Goal: Information Seeking & Learning: Learn about a topic

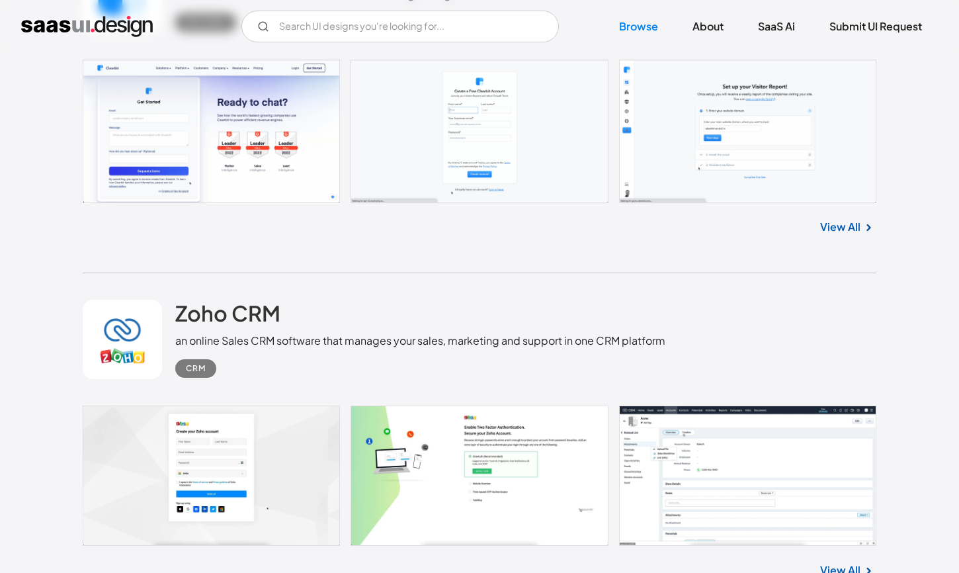
scroll to position [4354, 0]
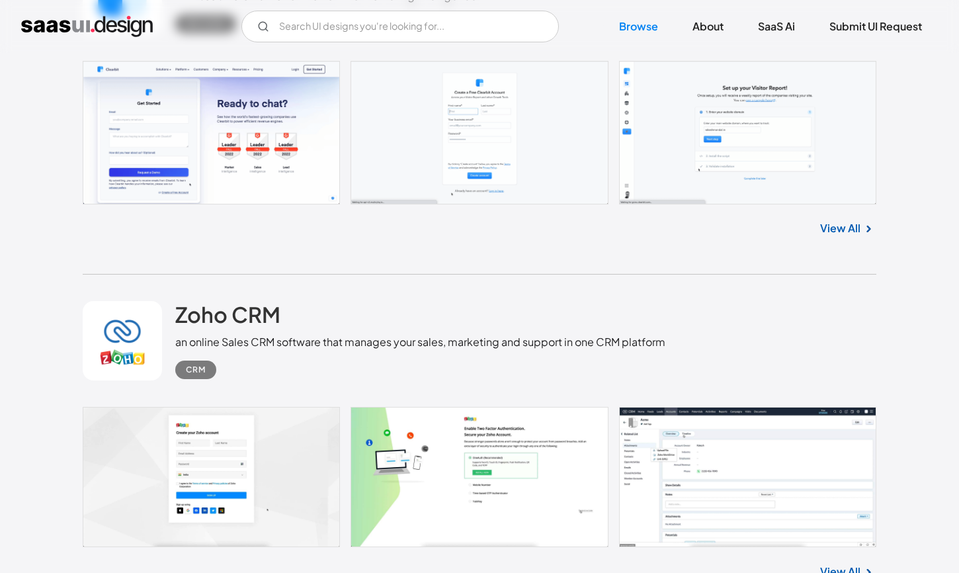
click at [862, 236] on img at bounding box center [869, 229] width 16 height 16
click at [860, 235] on link "View All" at bounding box center [840, 228] width 40 height 16
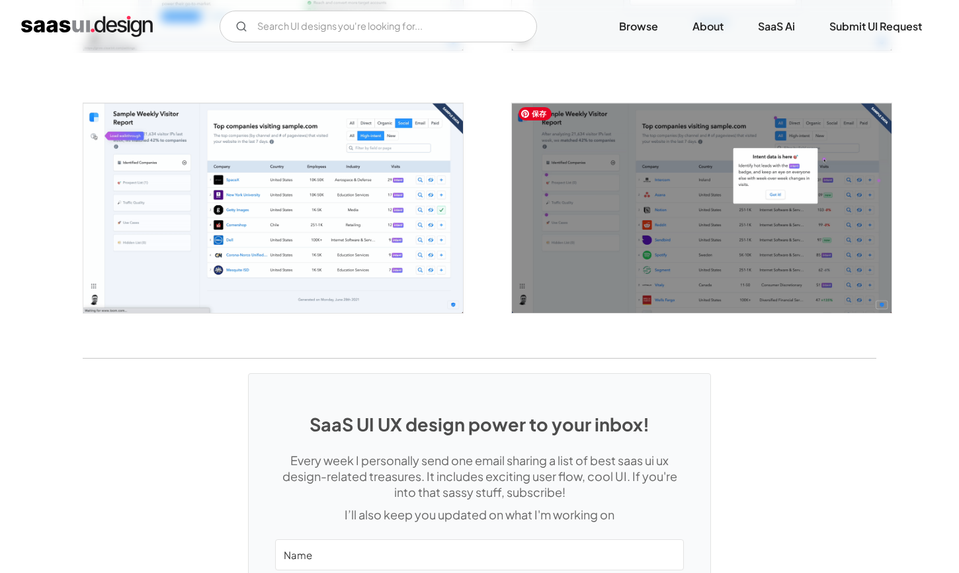
scroll to position [2528, 0]
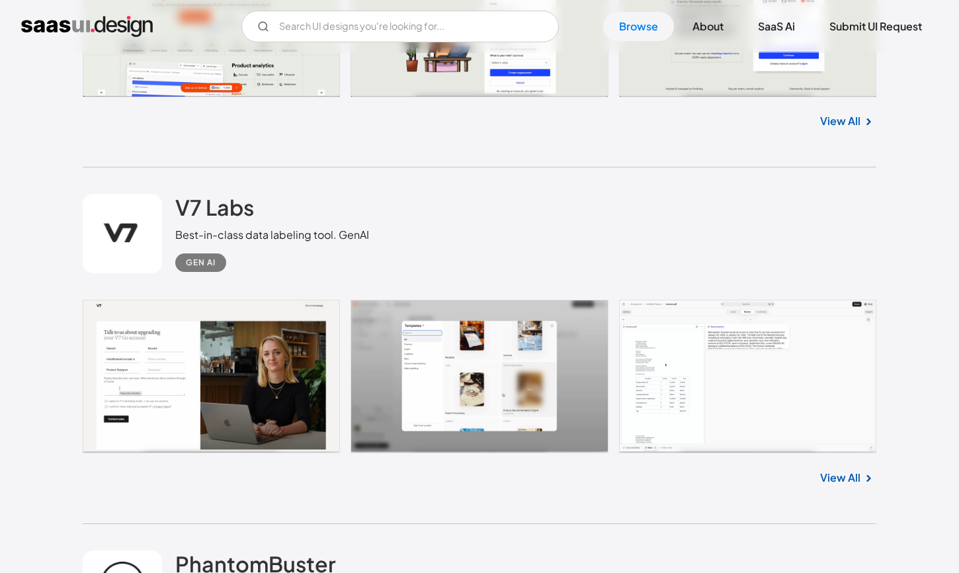
scroll to position [5077, 0]
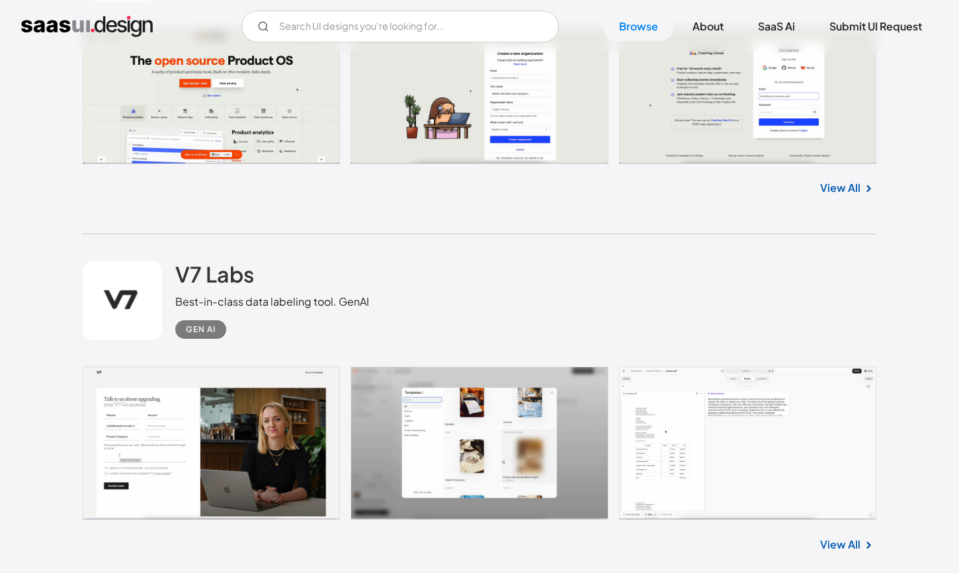
click at [837, 191] on link "View All" at bounding box center [840, 188] width 40 height 16
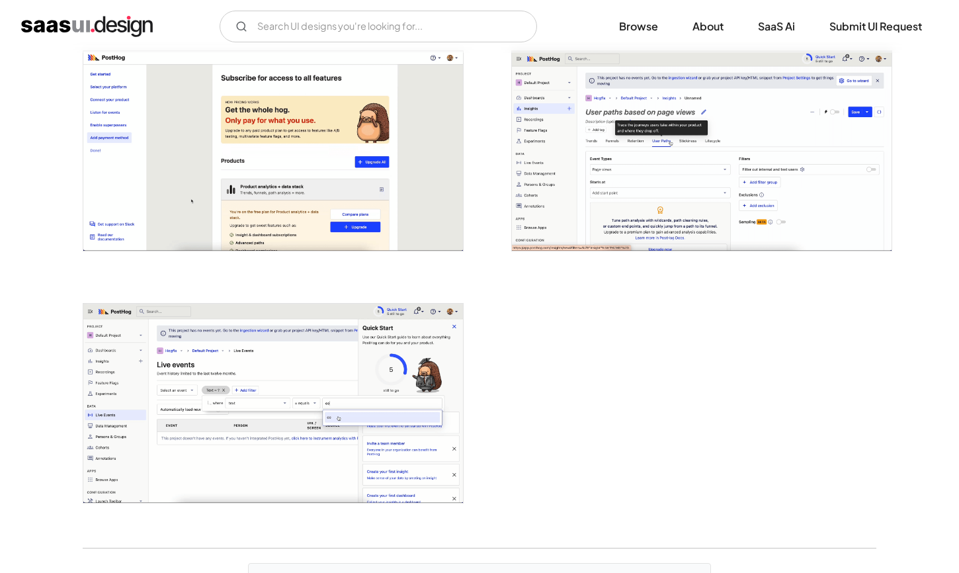
scroll to position [3035, 0]
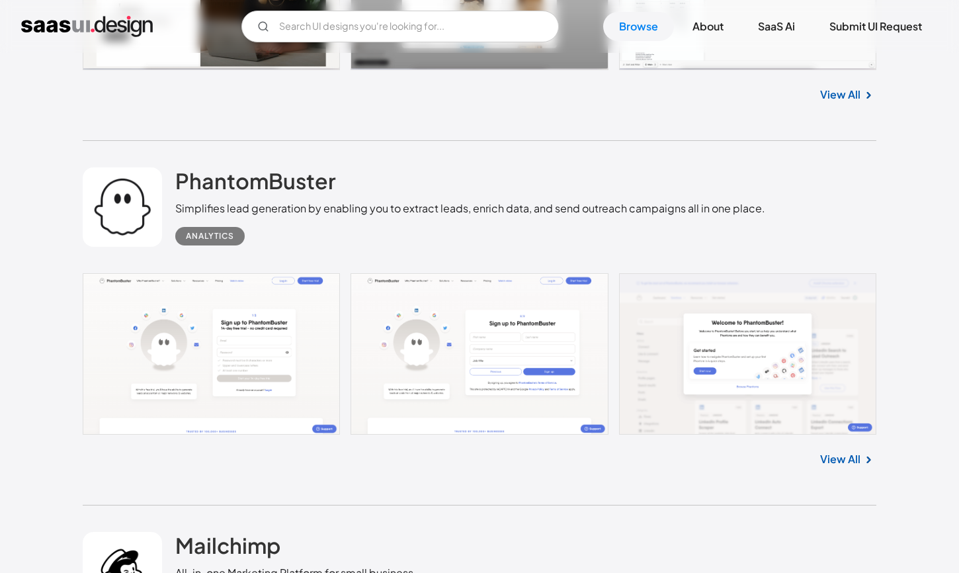
scroll to position [5710, 0]
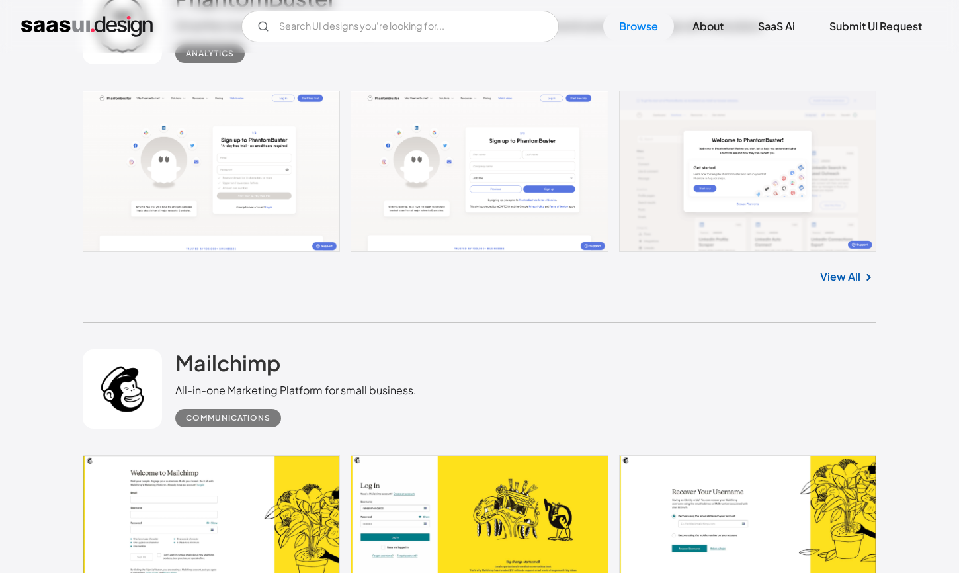
click at [846, 277] on link "View All" at bounding box center [840, 277] width 40 height 16
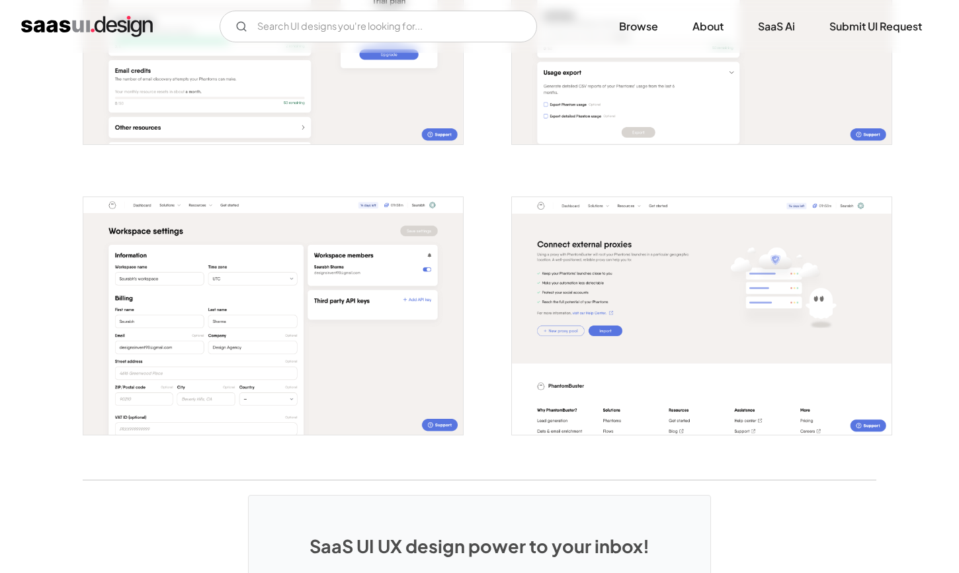
scroll to position [2522, 0]
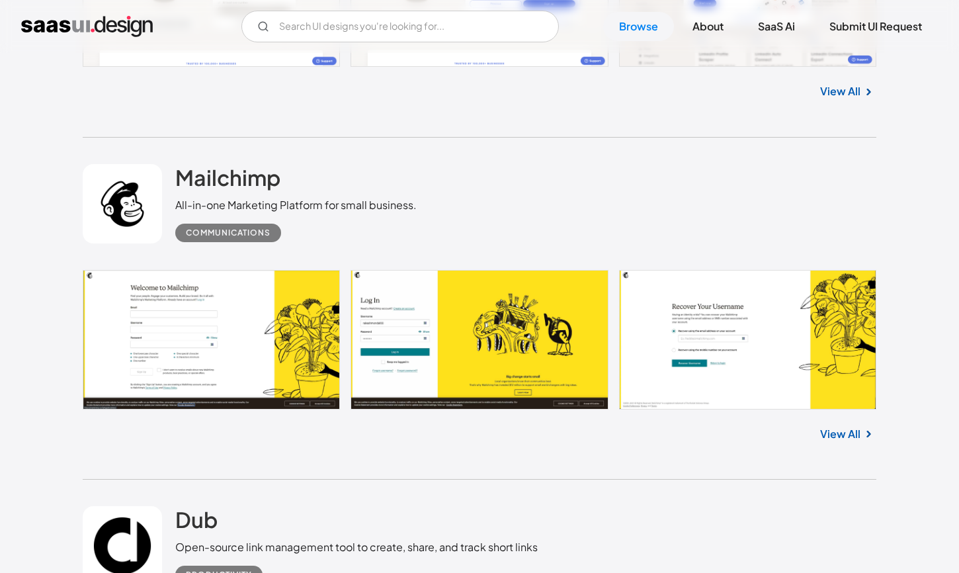
scroll to position [5899, 0]
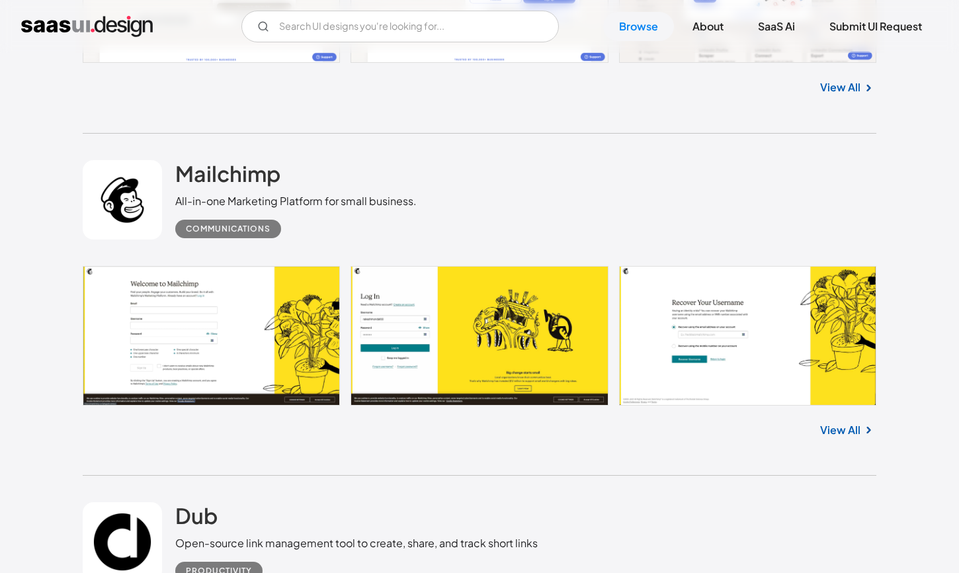
click at [826, 431] on link "View All" at bounding box center [840, 430] width 40 height 16
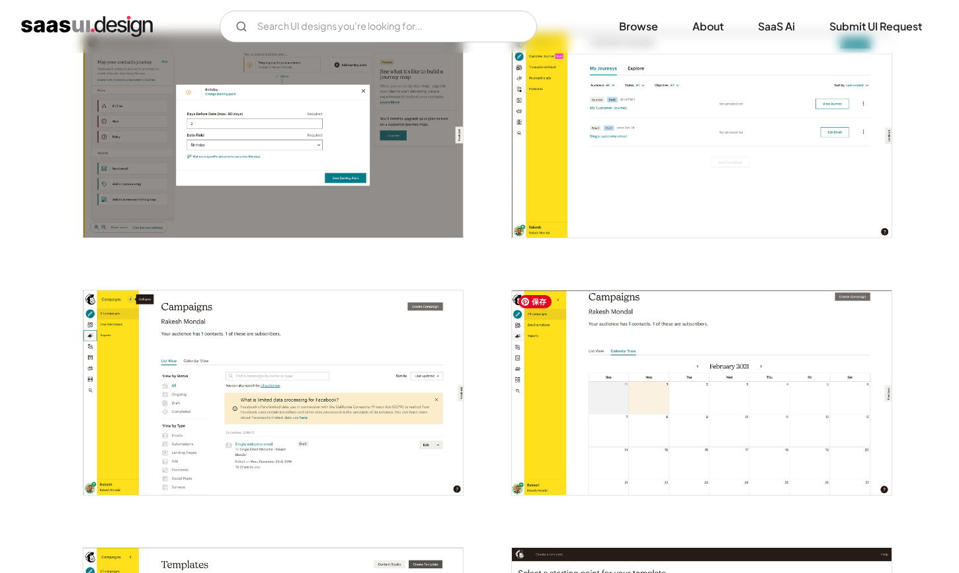
scroll to position [1568, 0]
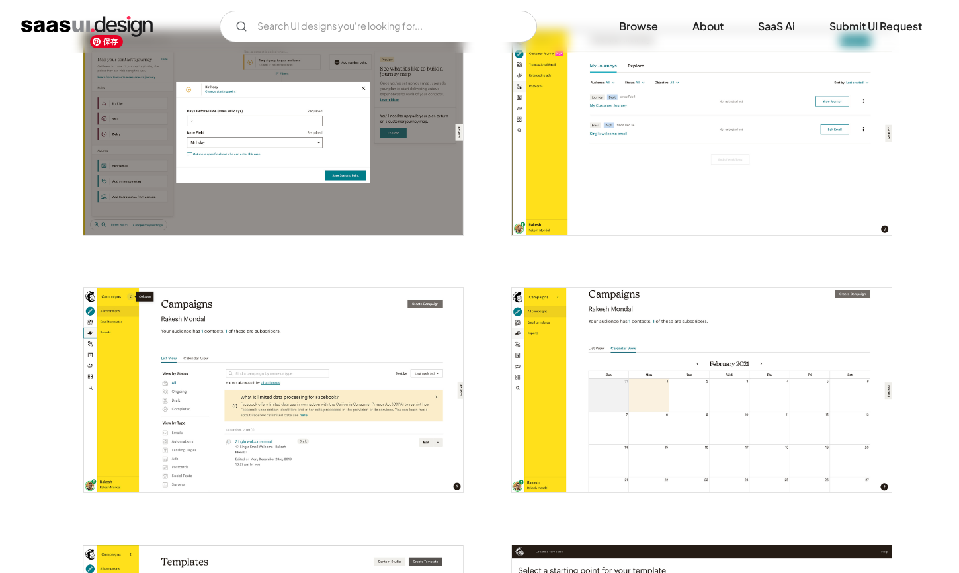
click at [212, 152] on img "open lightbox" at bounding box center [273, 132] width 380 height 204
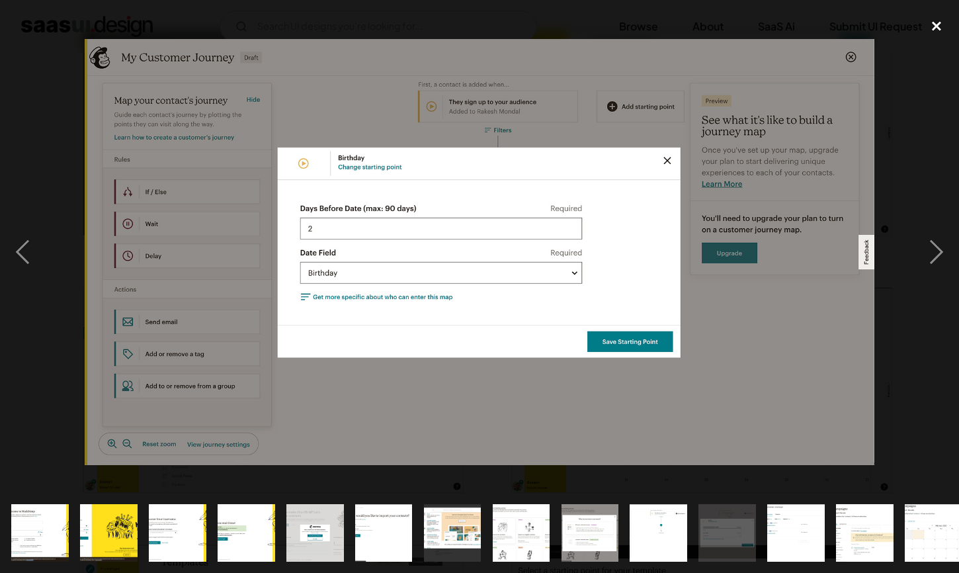
click at [936, 23] on div "close lightbox" at bounding box center [936, 25] width 45 height 29
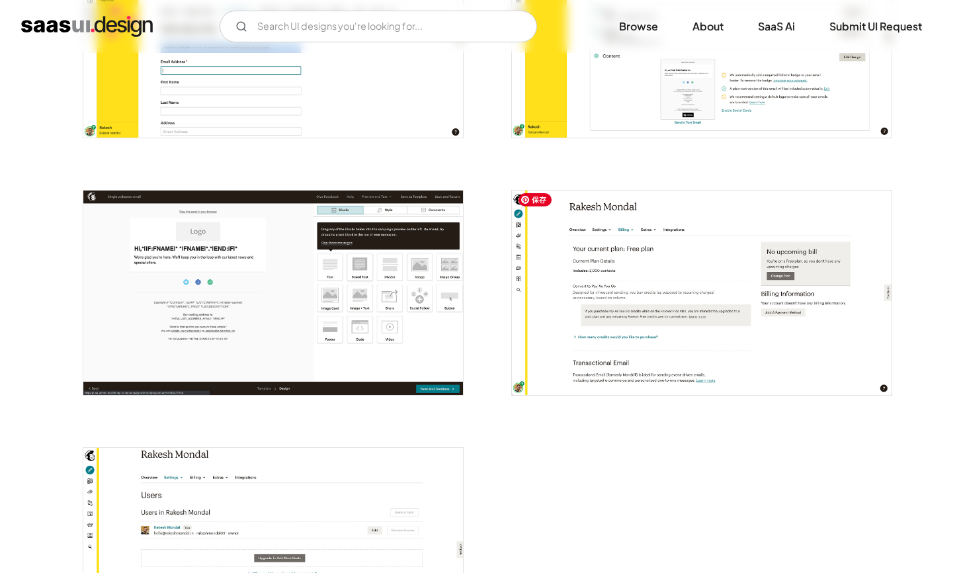
scroll to position [3230, 0]
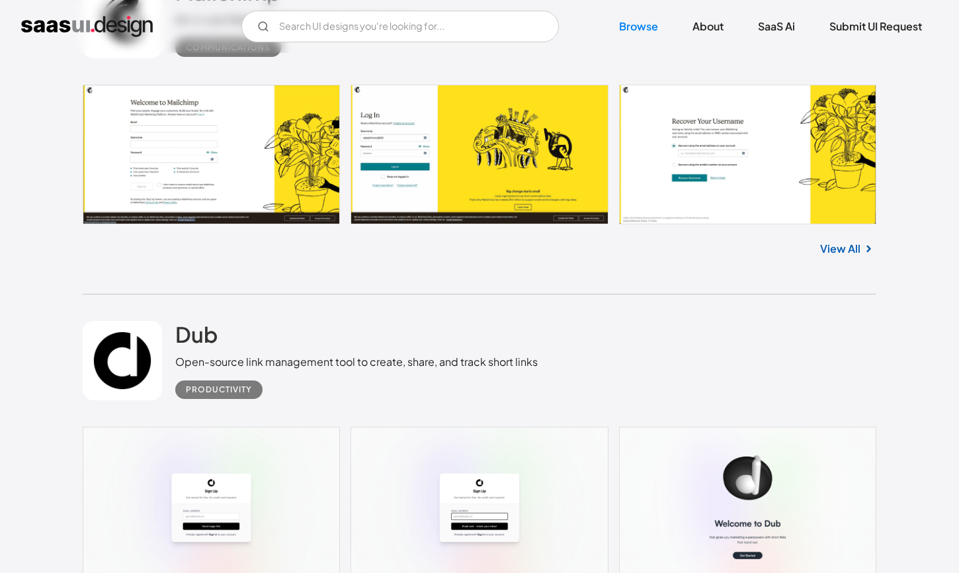
scroll to position [6214, 0]
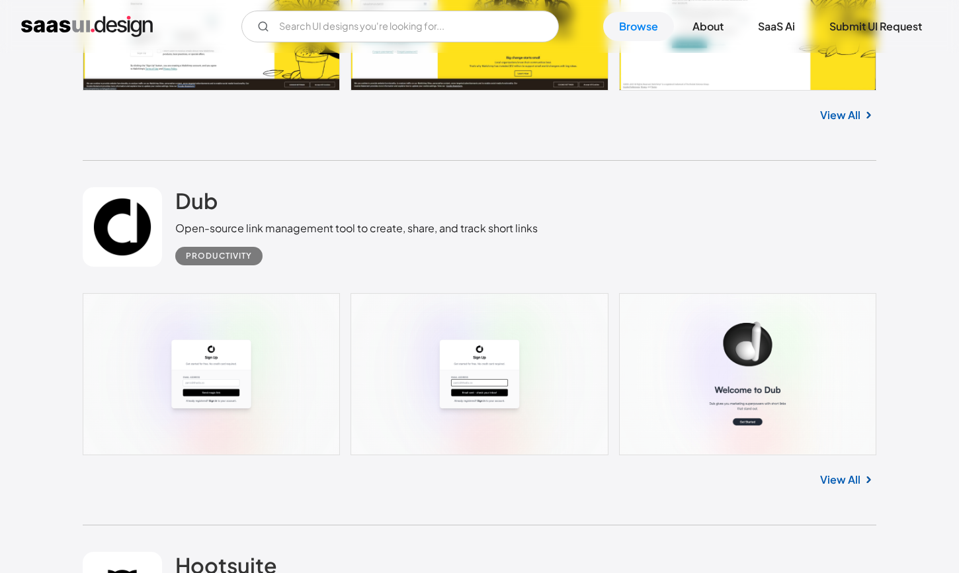
click at [873, 483] on img at bounding box center [869, 480] width 16 height 16
click at [850, 487] on link "View All" at bounding box center [840, 480] width 40 height 16
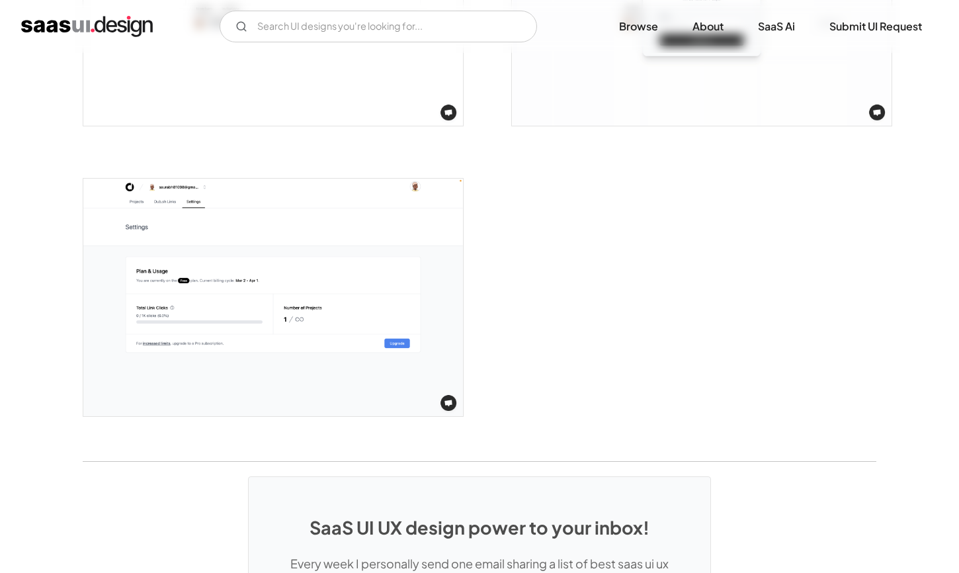
scroll to position [3066, 0]
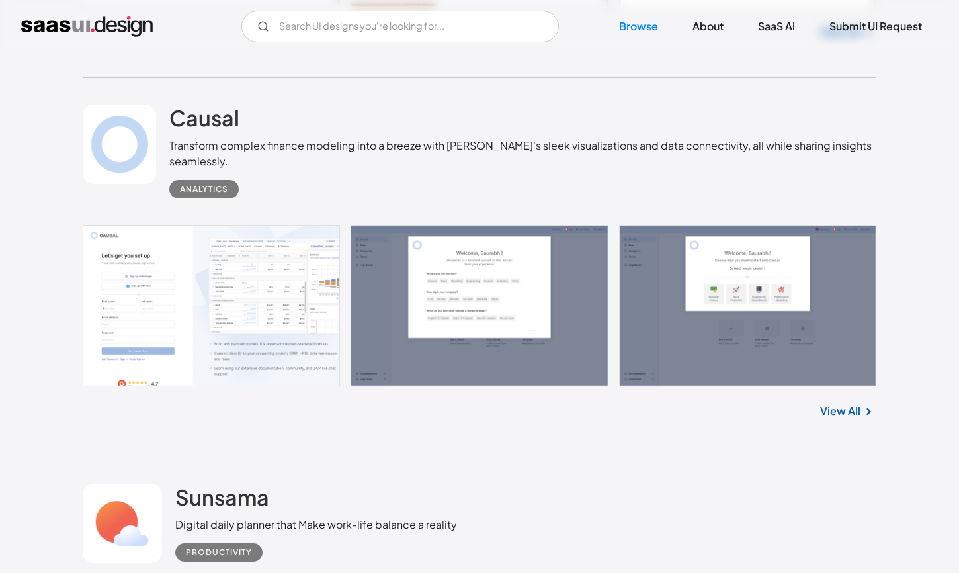
scroll to position [7349, 0]
click at [847, 426] on div "View All" at bounding box center [480, 409] width 794 height 44
click at [852, 416] on link "View All" at bounding box center [840, 412] width 40 height 16
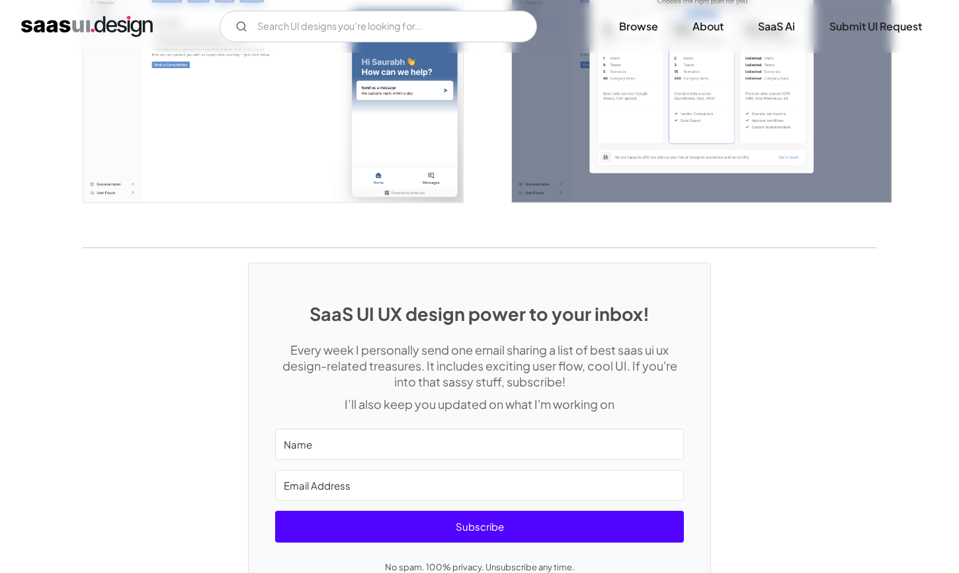
scroll to position [2981, 0]
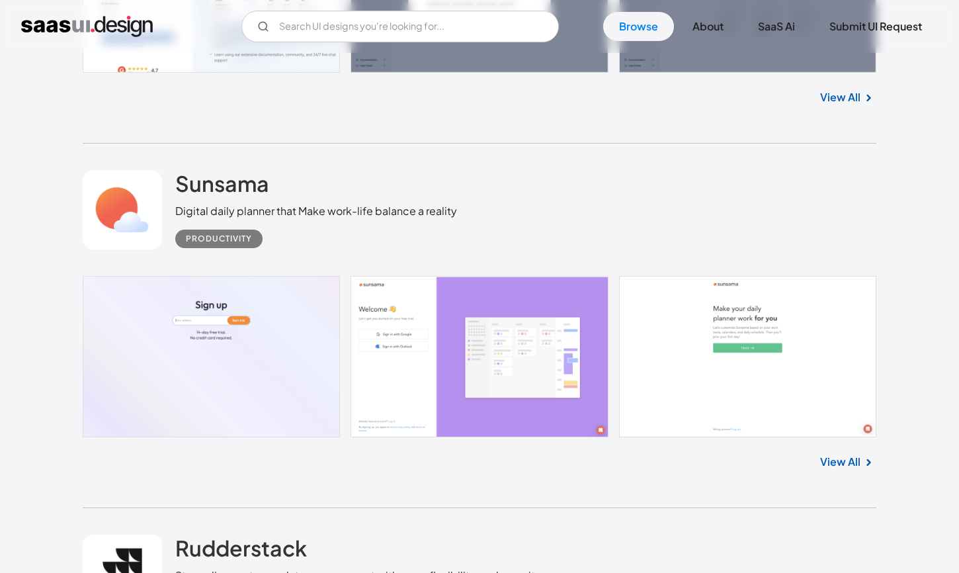
scroll to position [7665, 0]
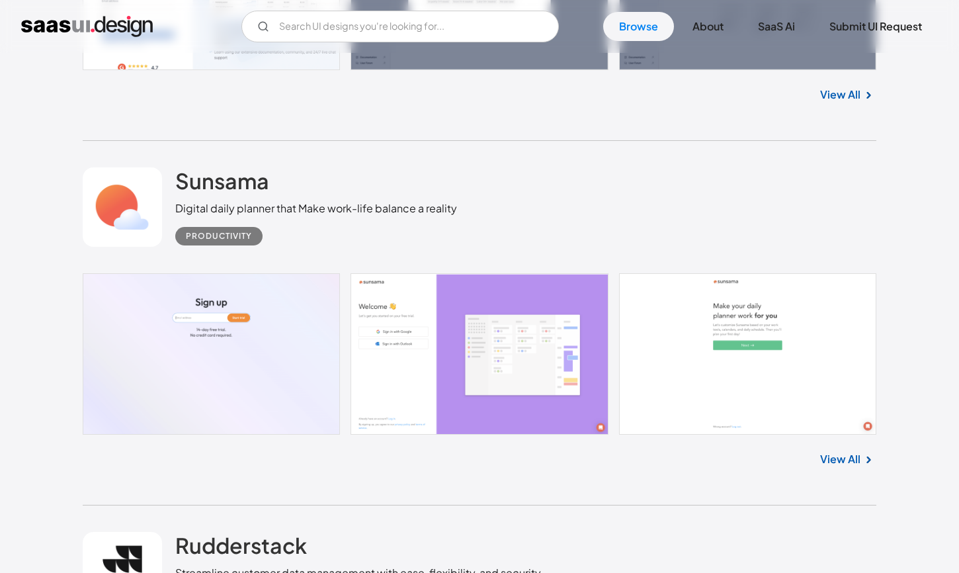
click at [838, 464] on link "View All" at bounding box center [840, 459] width 40 height 16
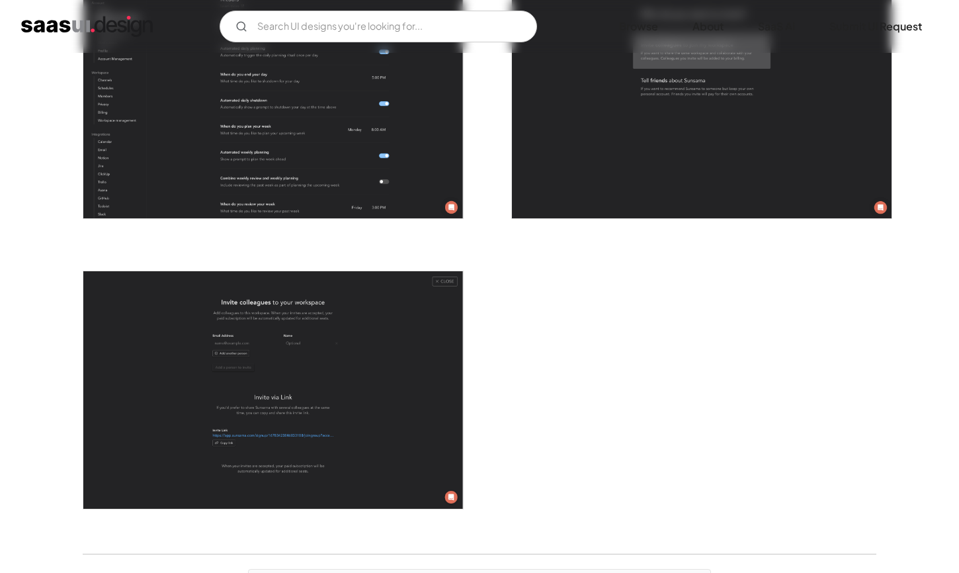
scroll to position [3672, 0]
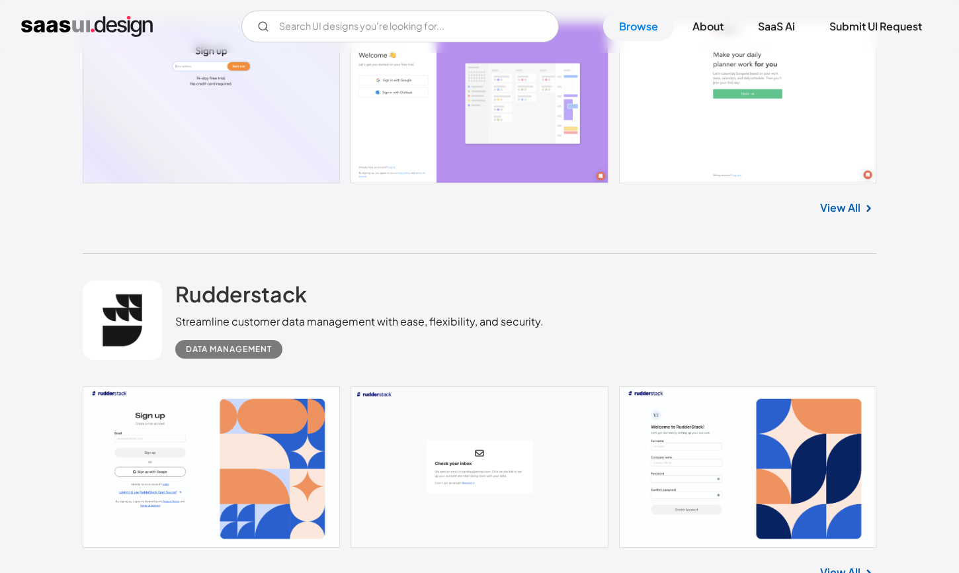
scroll to position [8084, 0]
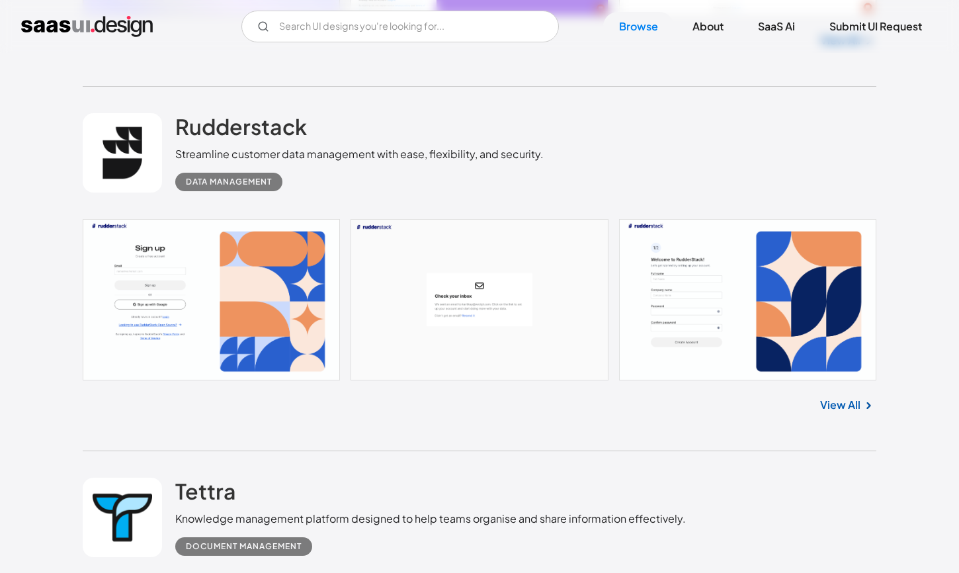
click at [860, 410] on link "View All" at bounding box center [840, 405] width 40 height 16
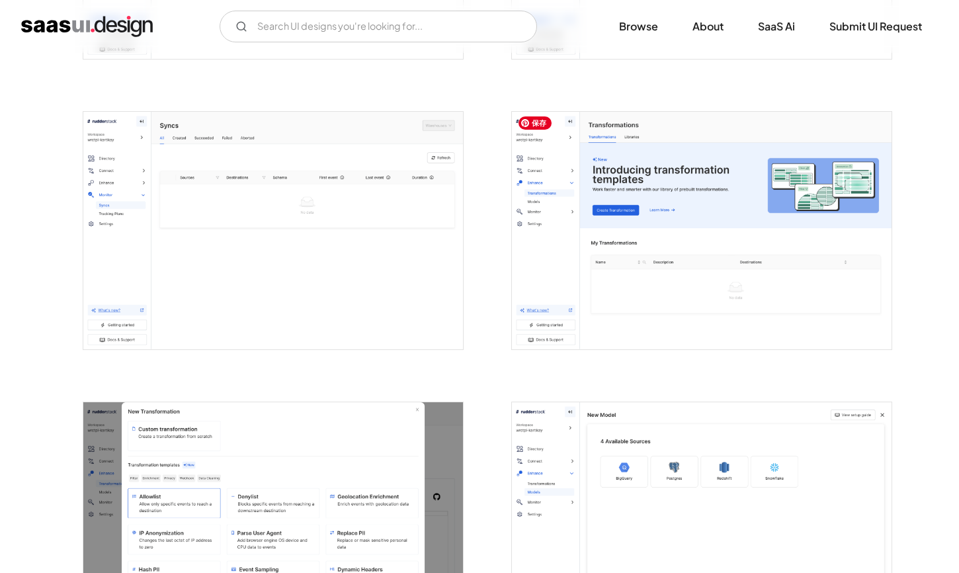
scroll to position [2776, 0]
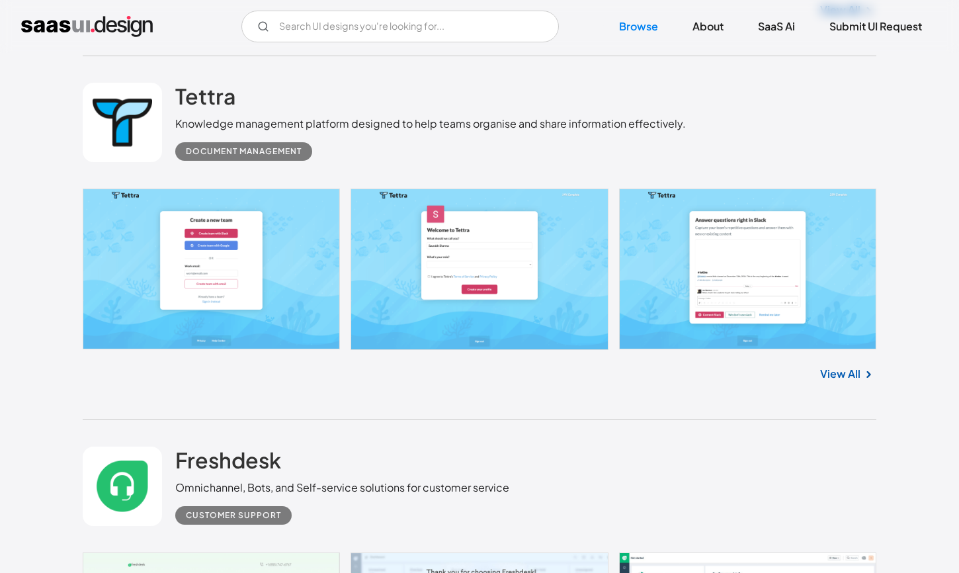
scroll to position [8477, 0]
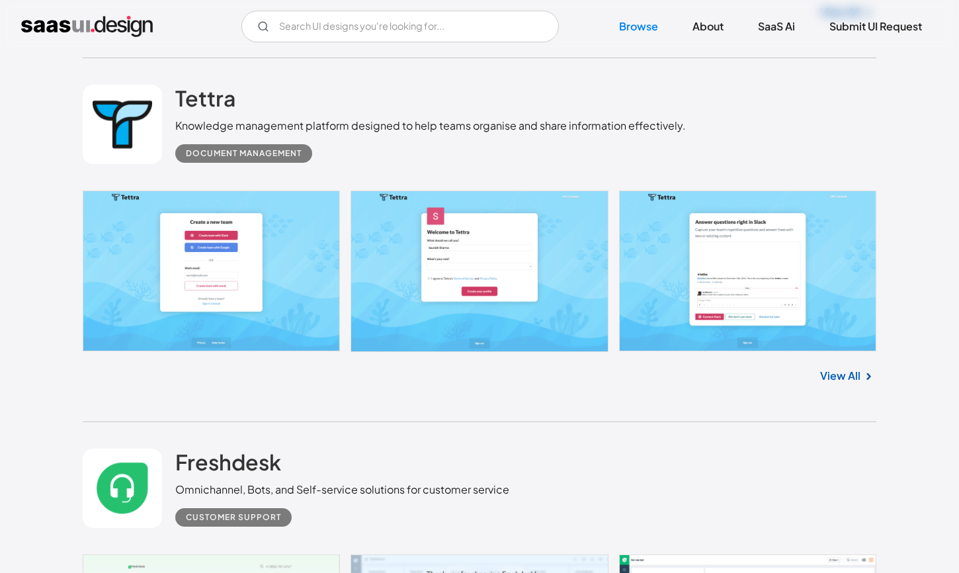
click at [834, 384] on link "View All" at bounding box center [840, 376] width 40 height 16
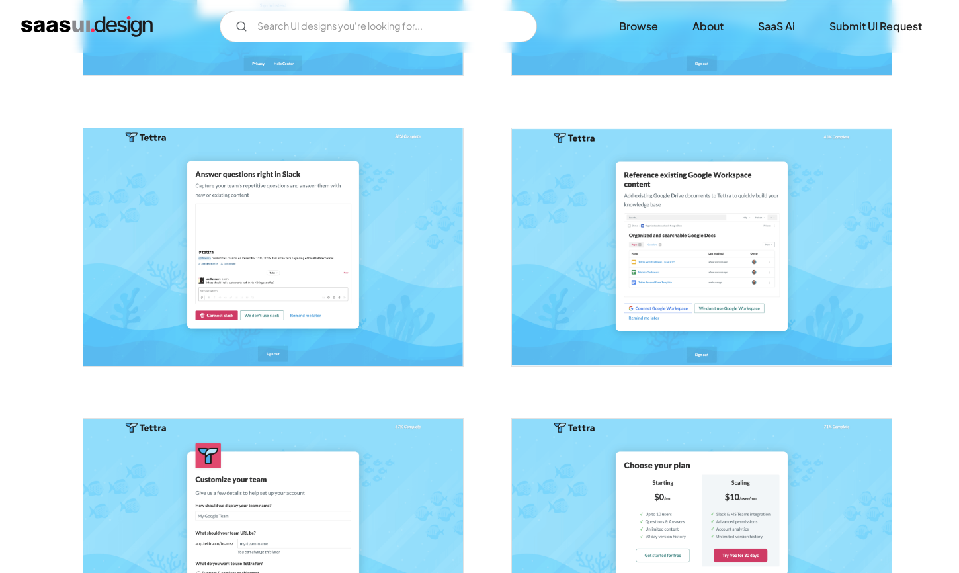
scroll to position [298, 0]
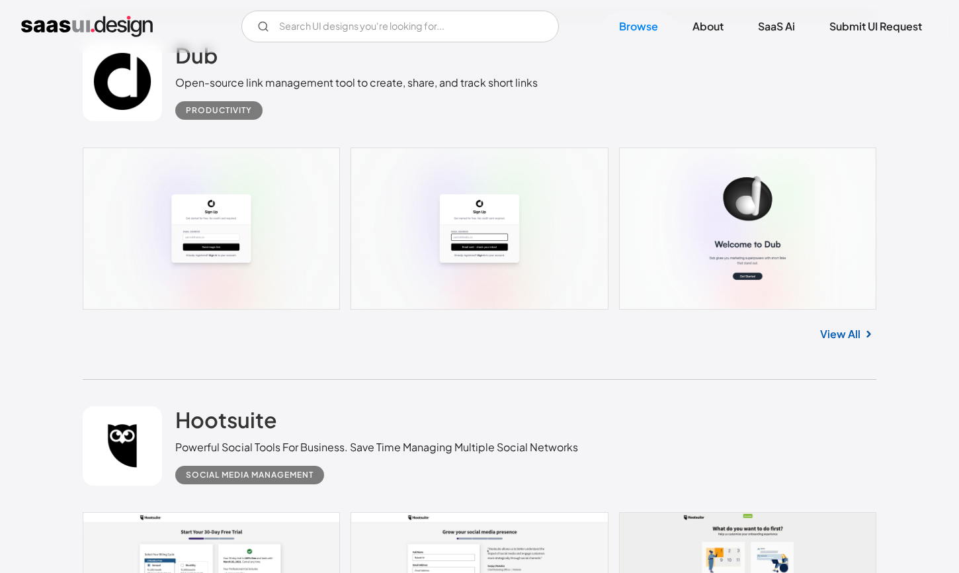
scroll to position [6402, 0]
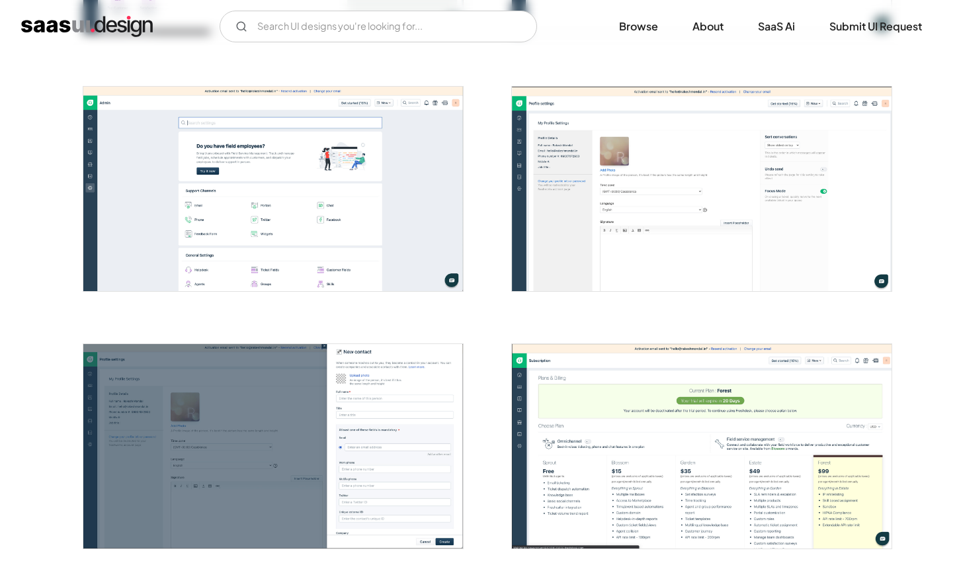
scroll to position [2943, 0]
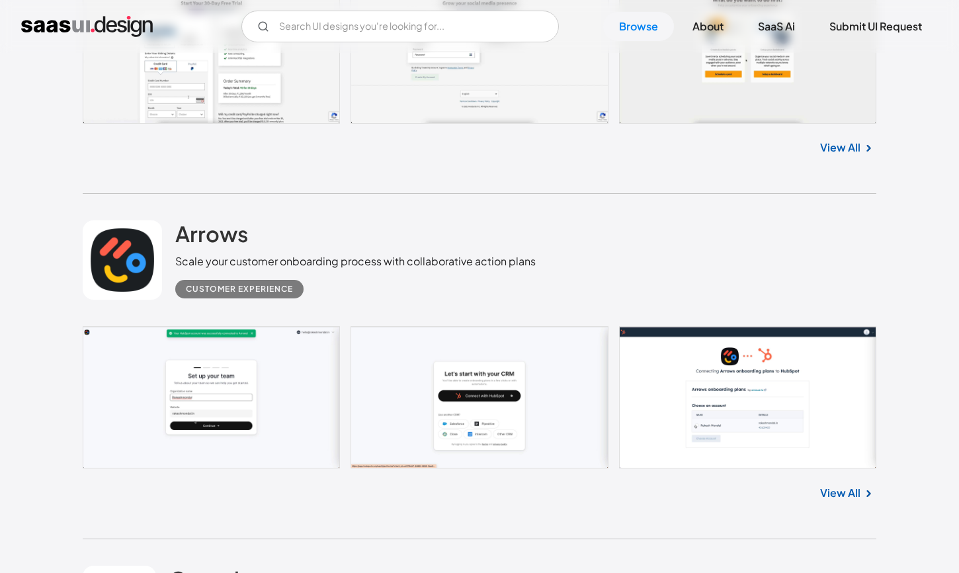
scroll to position [7056, 0]
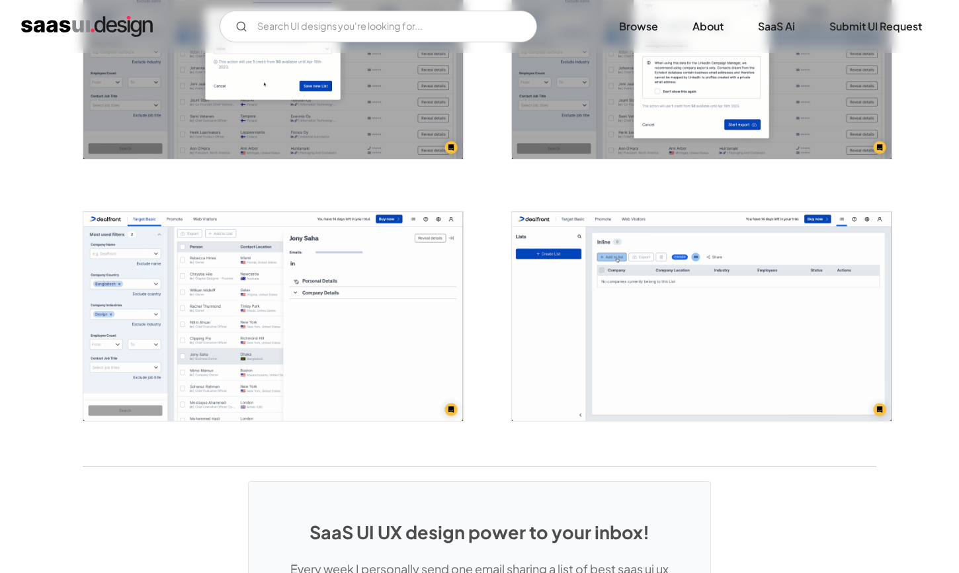
scroll to position [3285, 0]
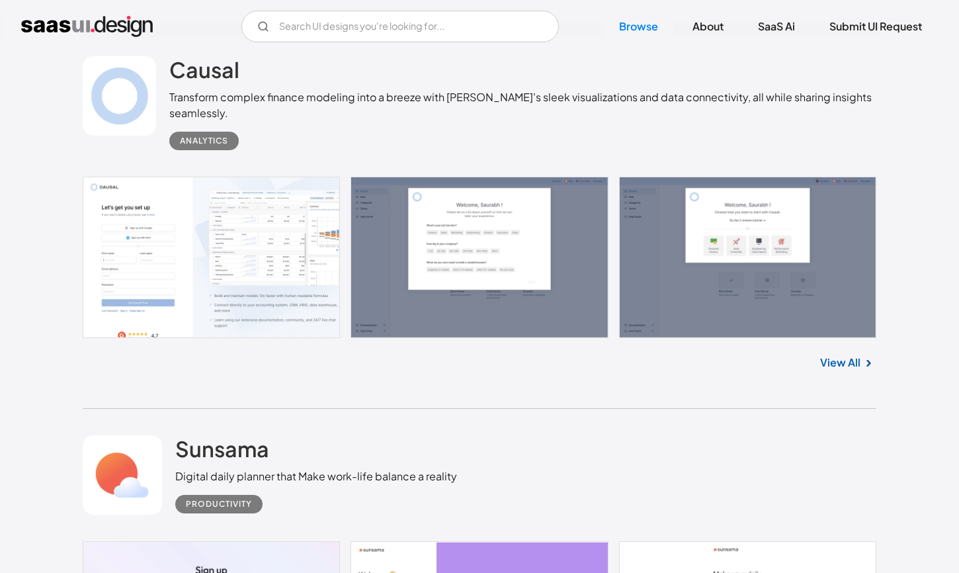
scroll to position [7395, 0]
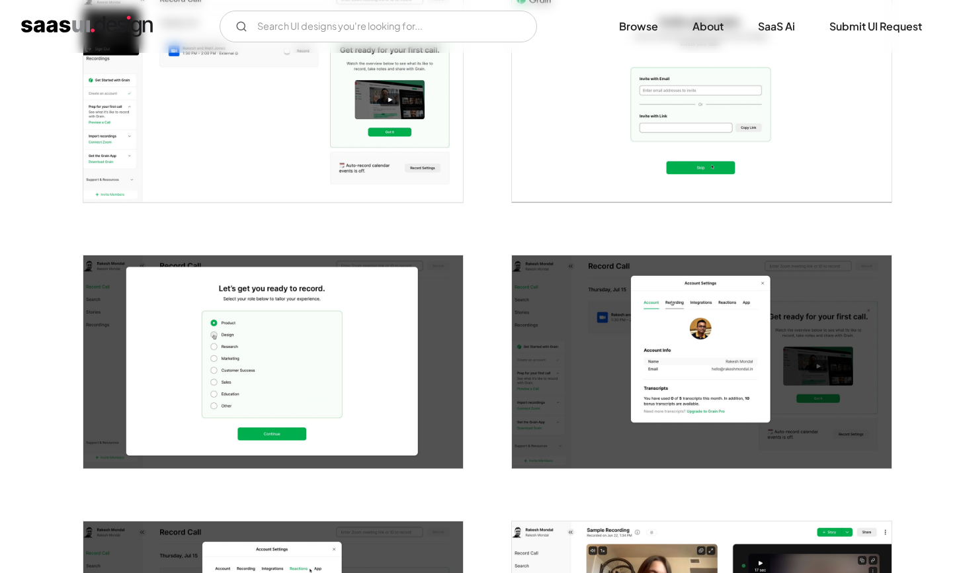
scroll to position [433, 0]
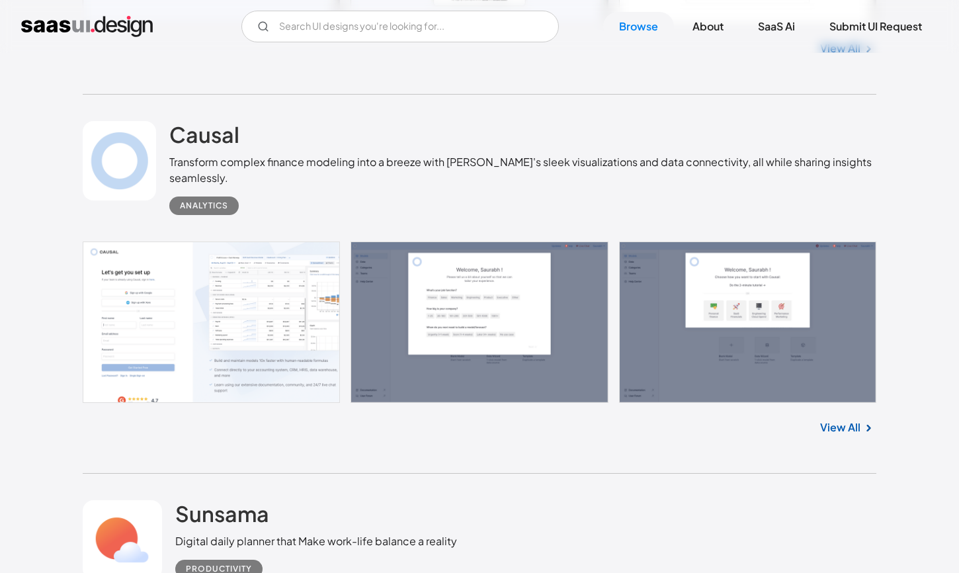
scroll to position [7489, 0]
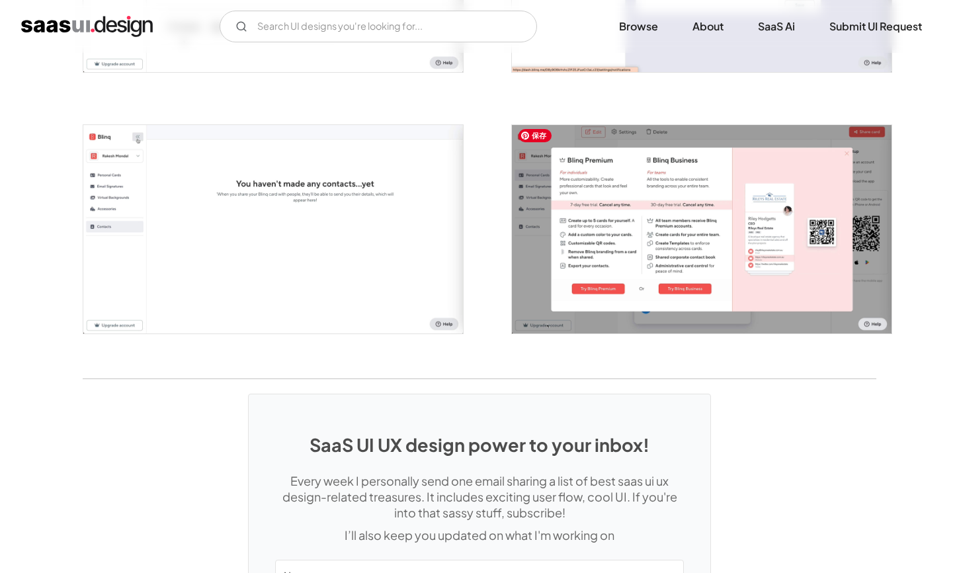
scroll to position [2561, 0]
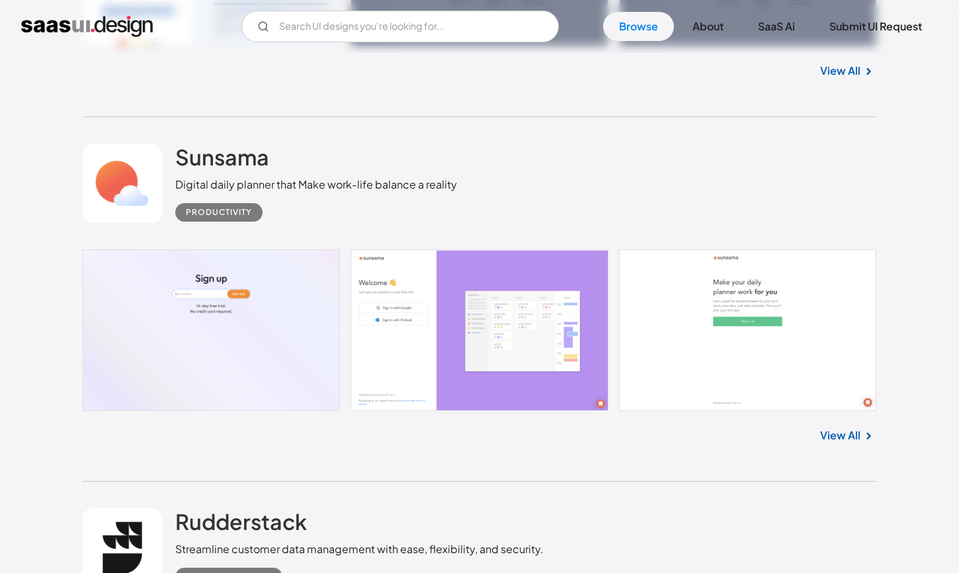
scroll to position [7773, 0]
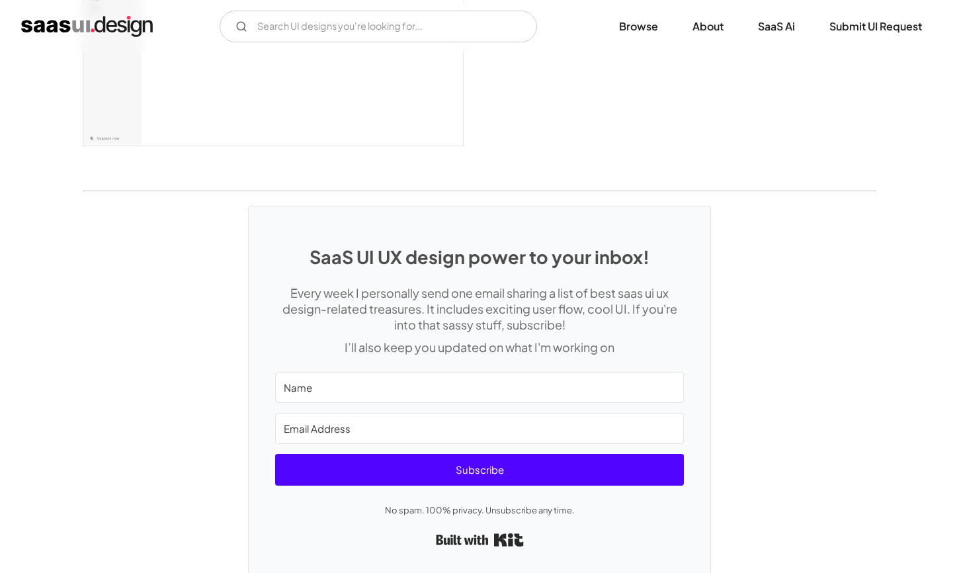
scroll to position [3646, 0]
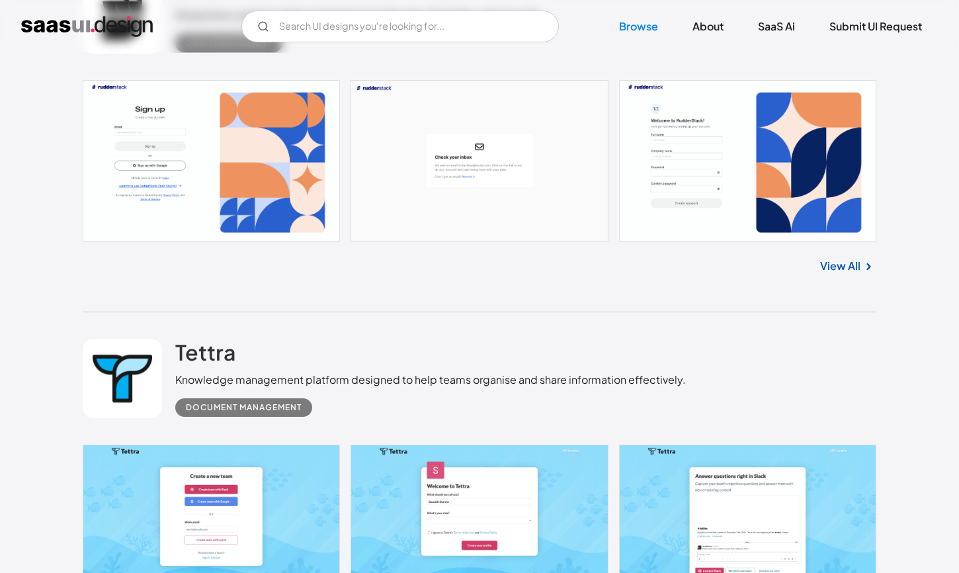
scroll to position [8381, 0]
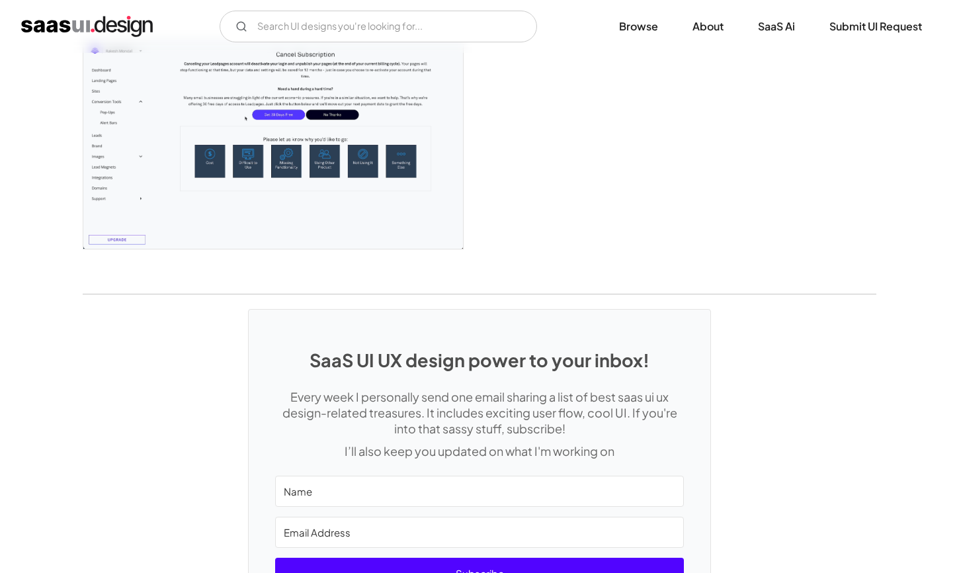
scroll to position [3572, 0]
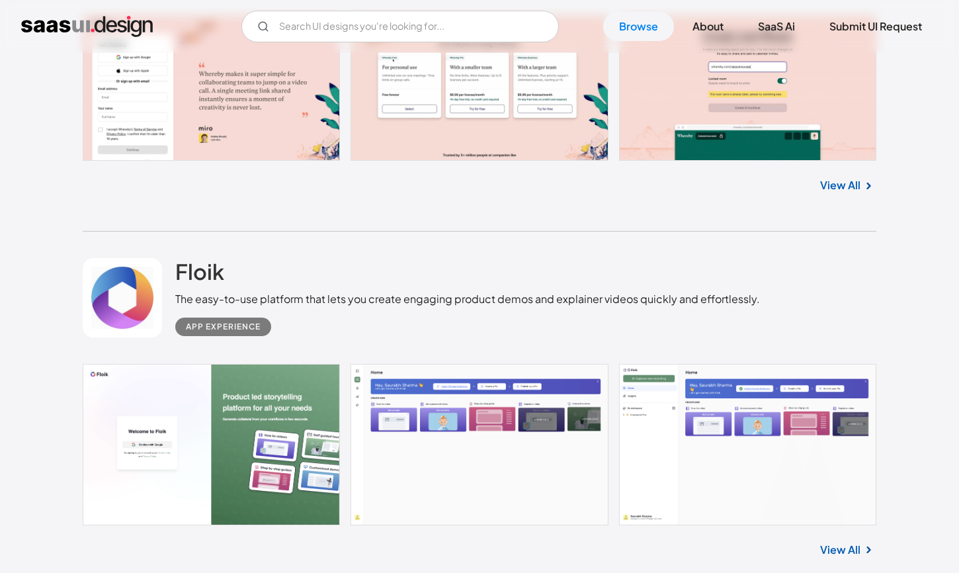
scroll to position [15416, 0]
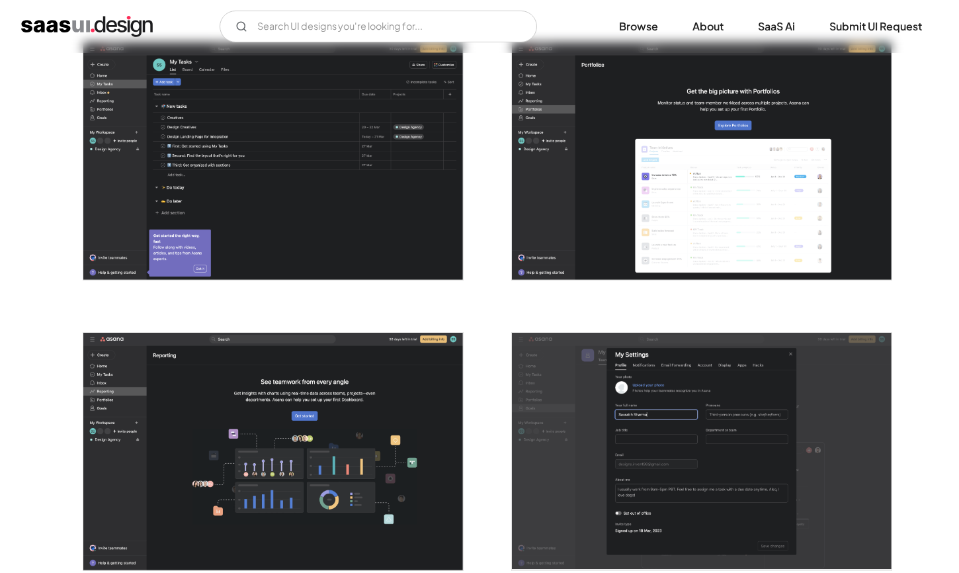
scroll to position [3647, 0]
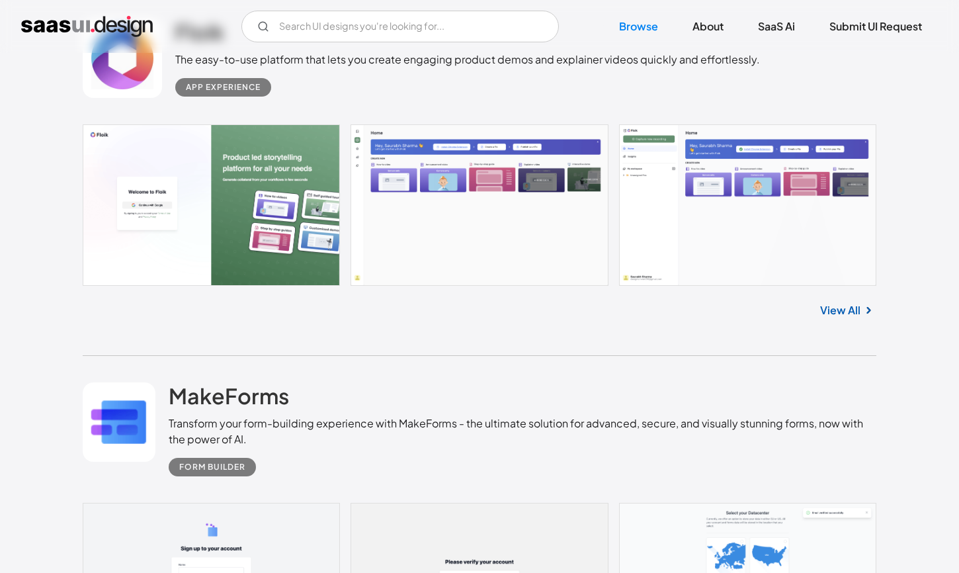
scroll to position [15905, 0]
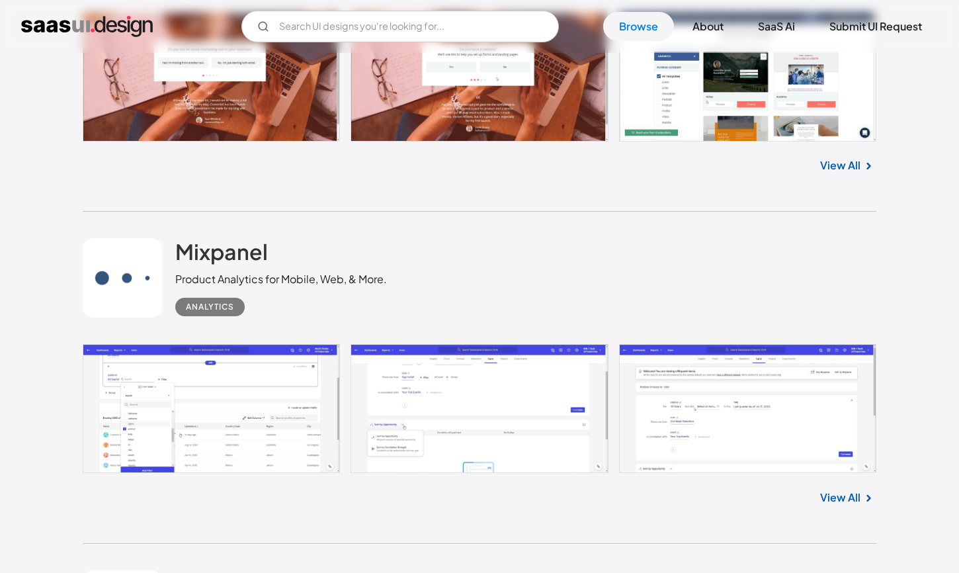
scroll to position [16929, 0]
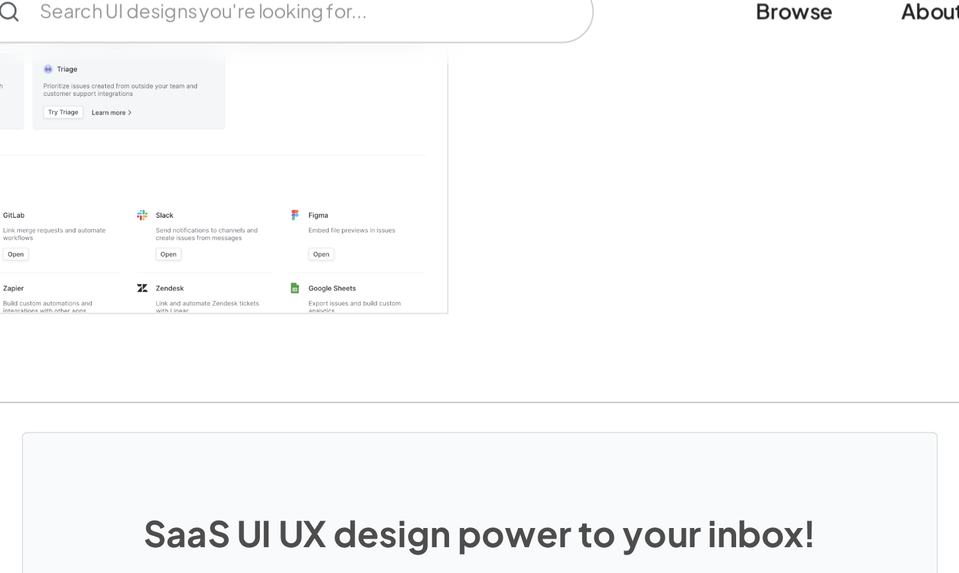
scroll to position [3491, 0]
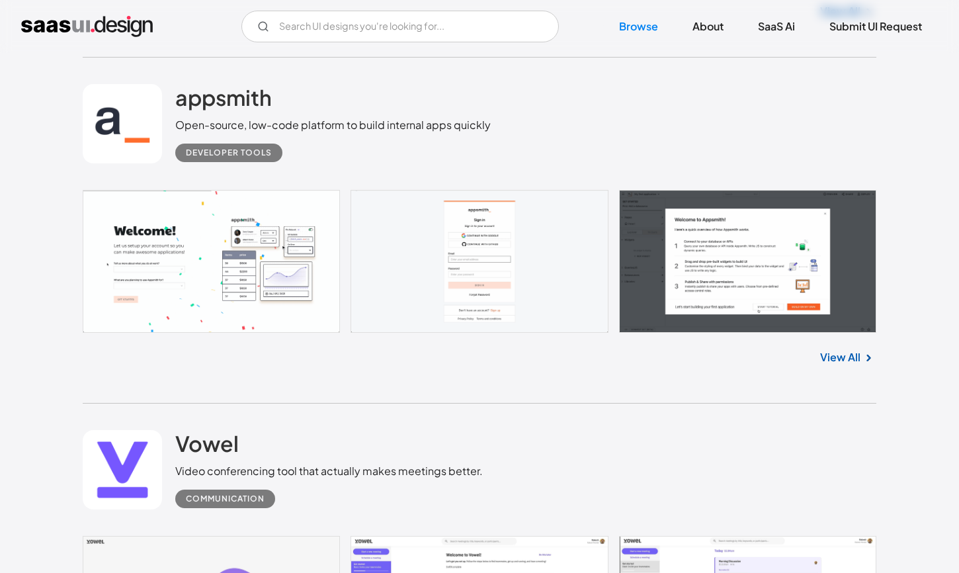
scroll to position [17302, 0]
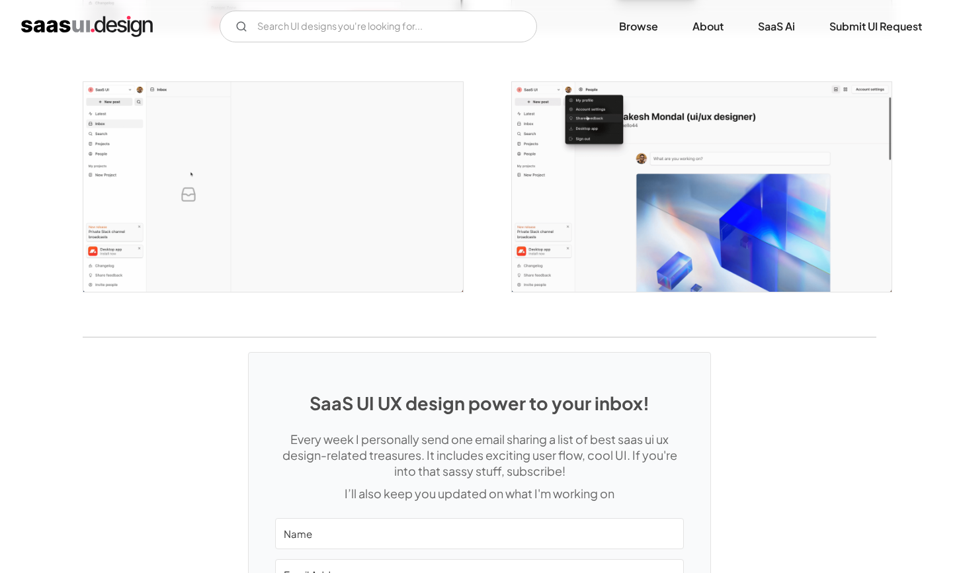
scroll to position [3050, 0]
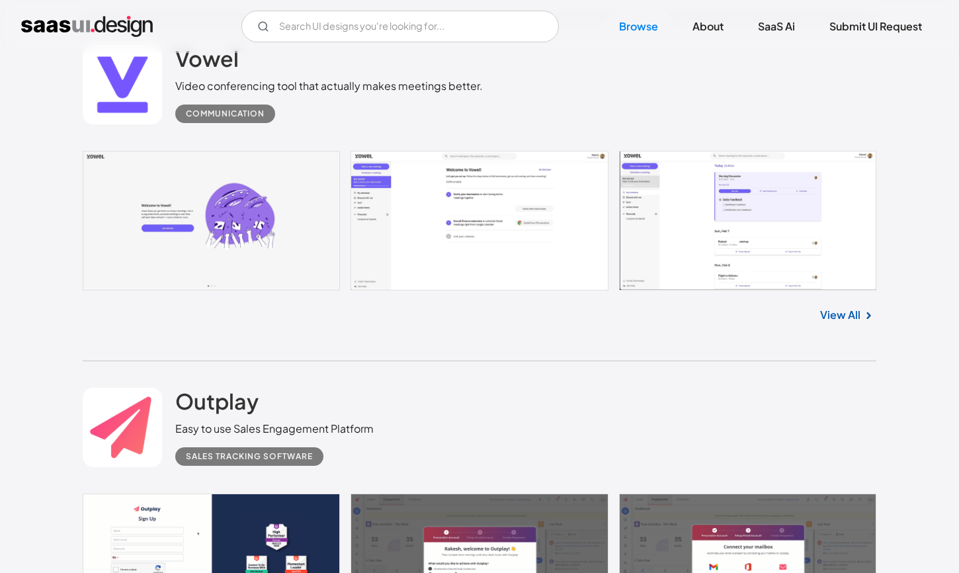
scroll to position [17691, 0]
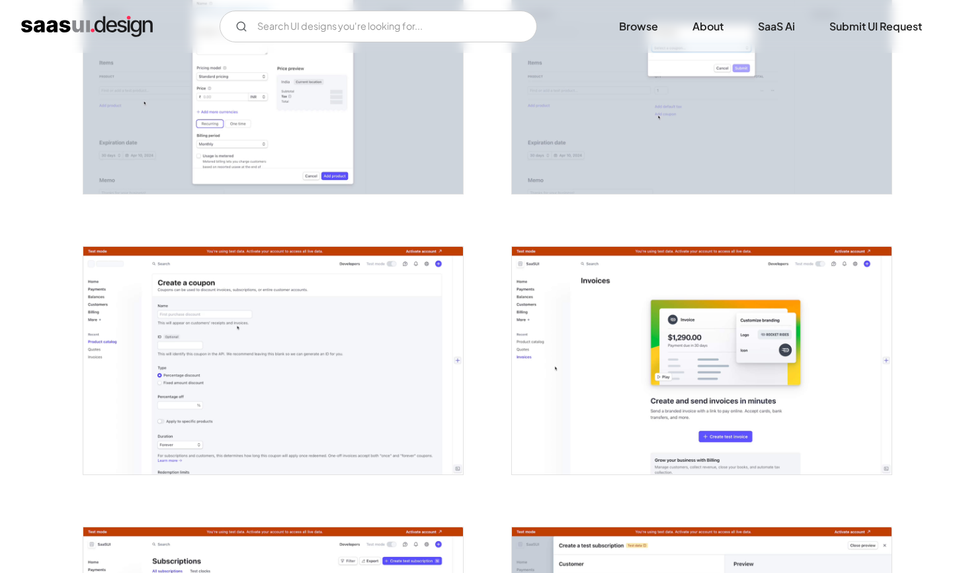
scroll to position [2311, 0]
